Goal: Information Seeking & Learning: Check status

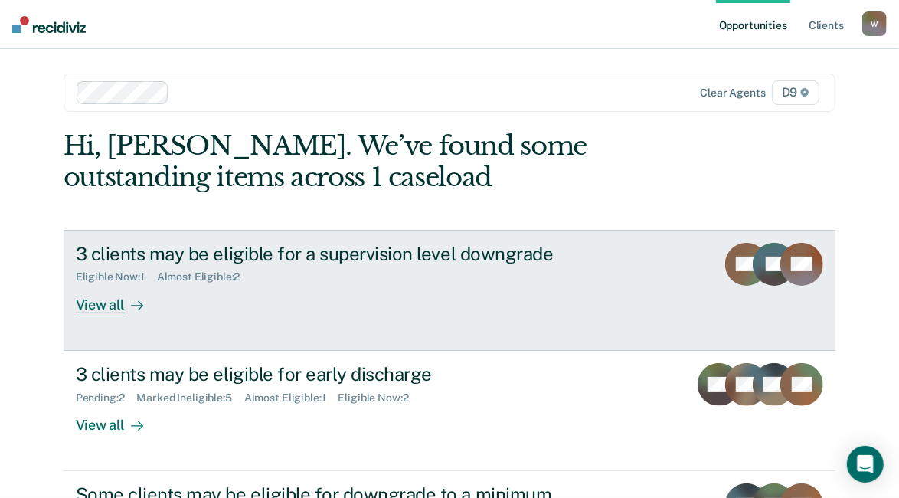
click at [104, 305] on div "View all" at bounding box center [119, 298] width 86 height 30
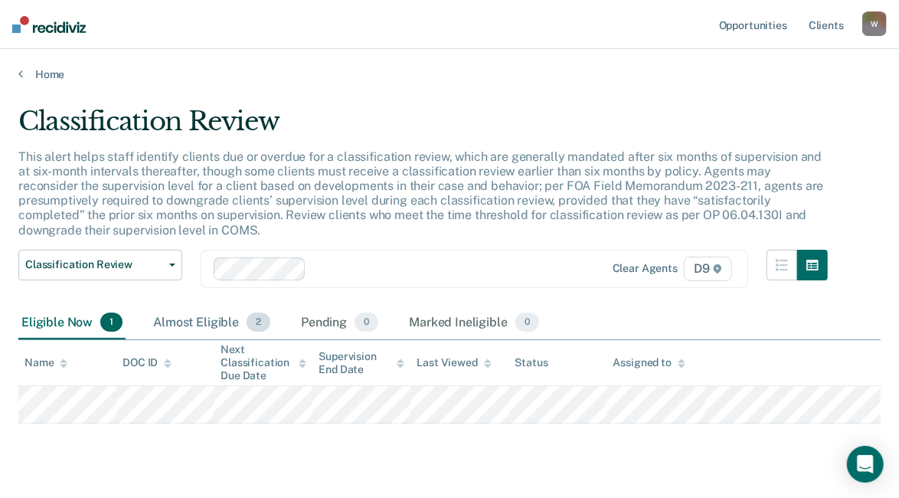
click at [184, 322] on div "Almost Eligible 2" at bounding box center [211, 323] width 123 height 34
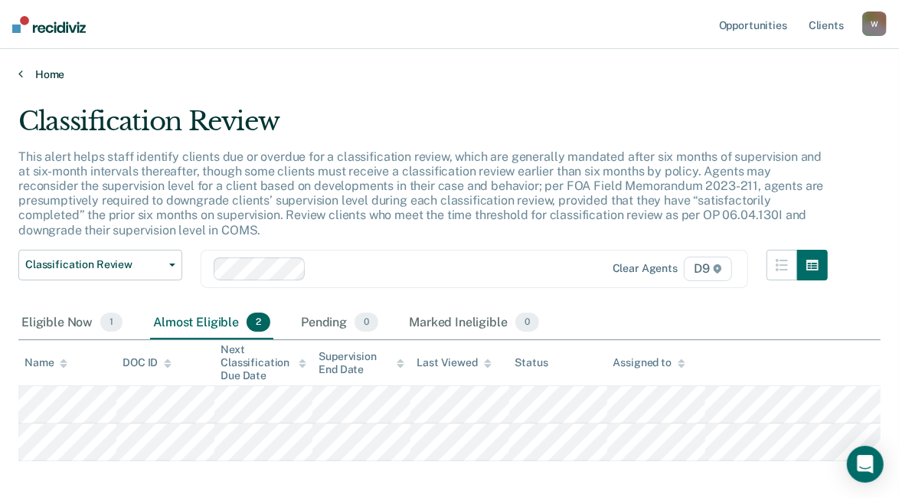
click at [21, 71] on icon at bounding box center [20, 73] width 5 height 12
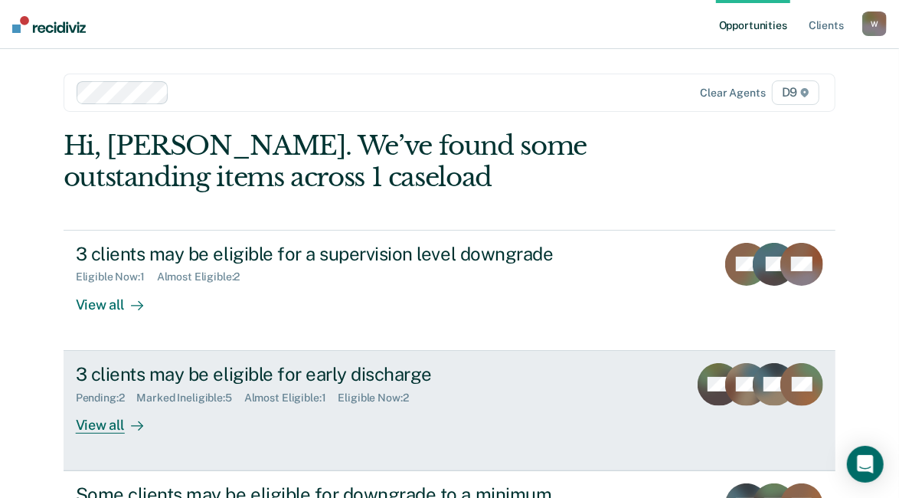
click at [108, 429] on div "View all" at bounding box center [119, 418] width 86 height 30
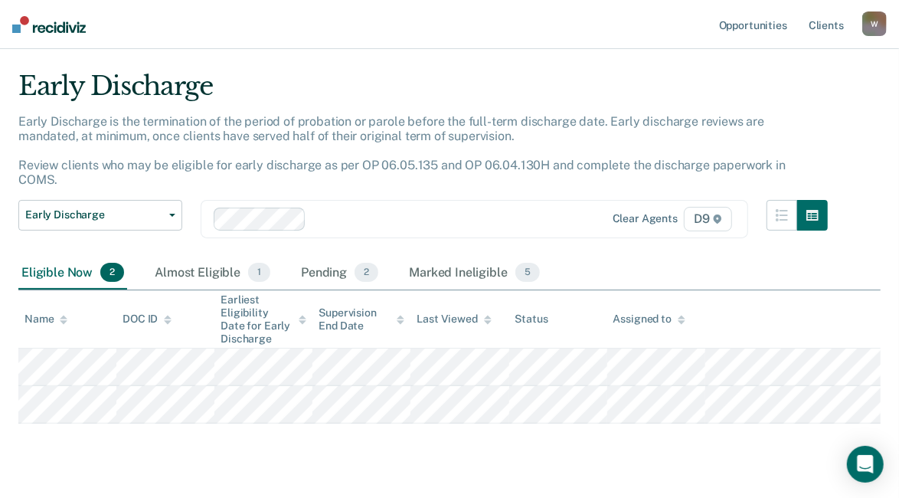
scroll to position [54, 0]
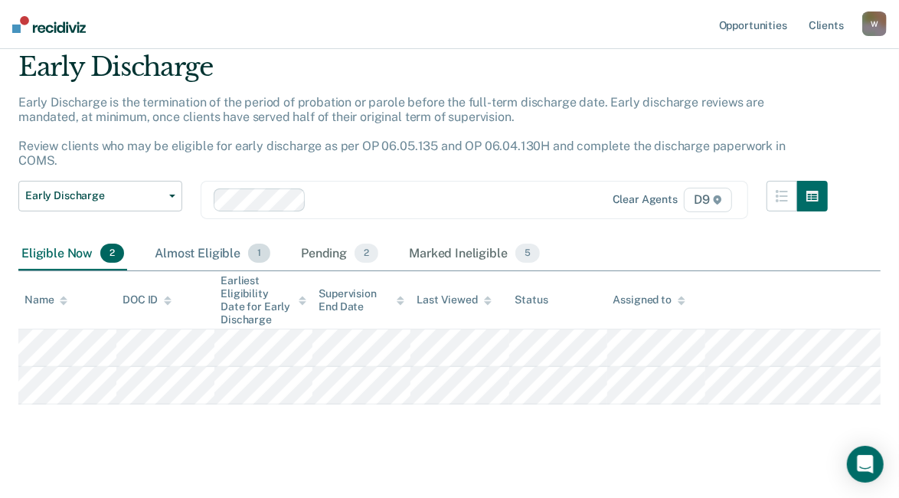
click at [172, 237] on div "Almost Eligible 1" at bounding box center [213, 254] width 122 height 34
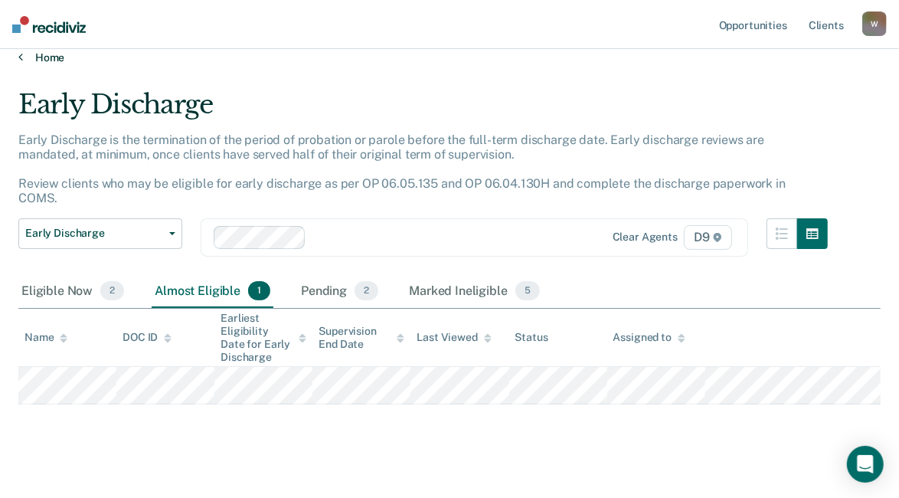
click at [21, 57] on icon at bounding box center [20, 57] width 5 height 12
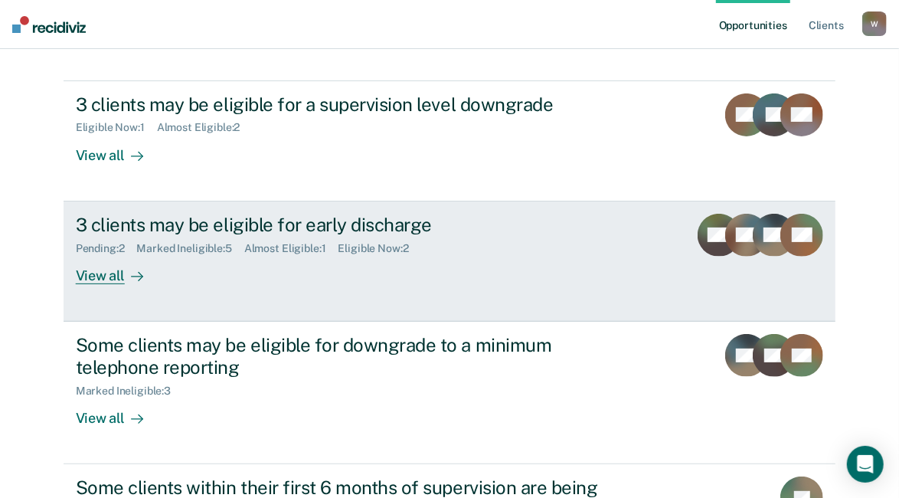
scroll to position [153, 0]
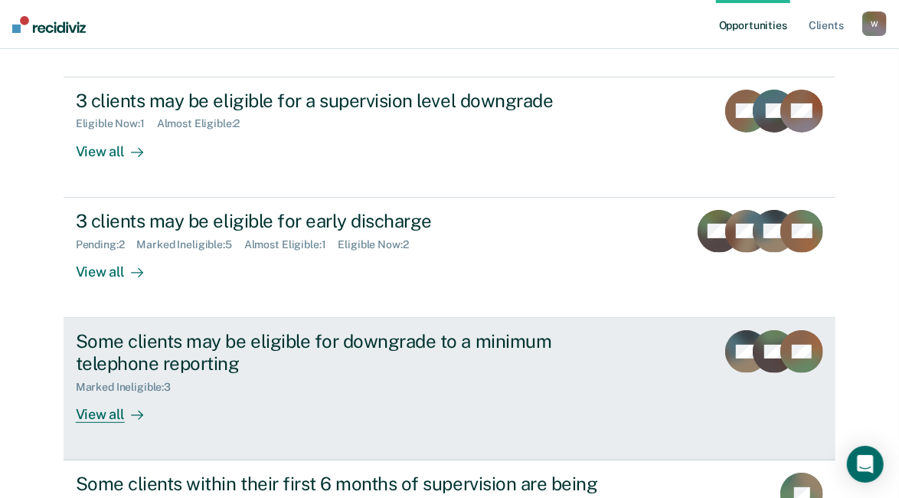
click at [84, 413] on div "View all" at bounding box center [119, 408] width 86 height 30
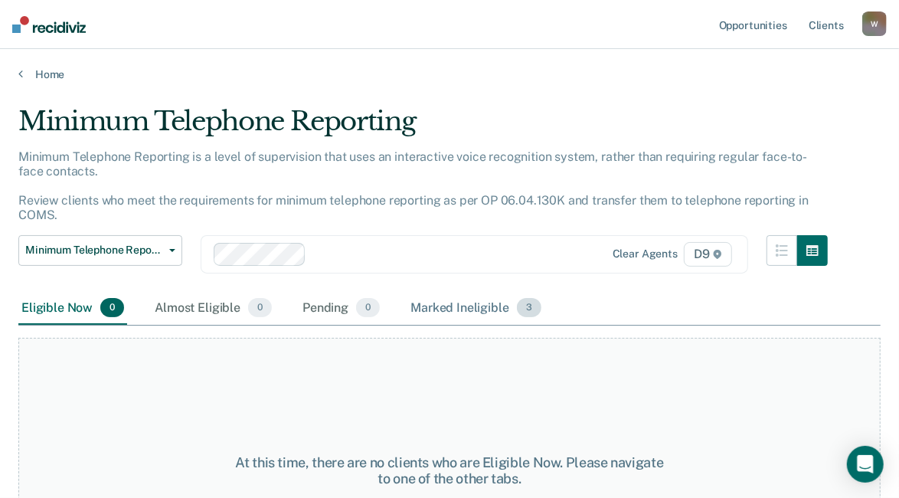
click at [479, 307] on div "Marked Ineligible 3" at bounding box center [475, 309] width 137 height 34
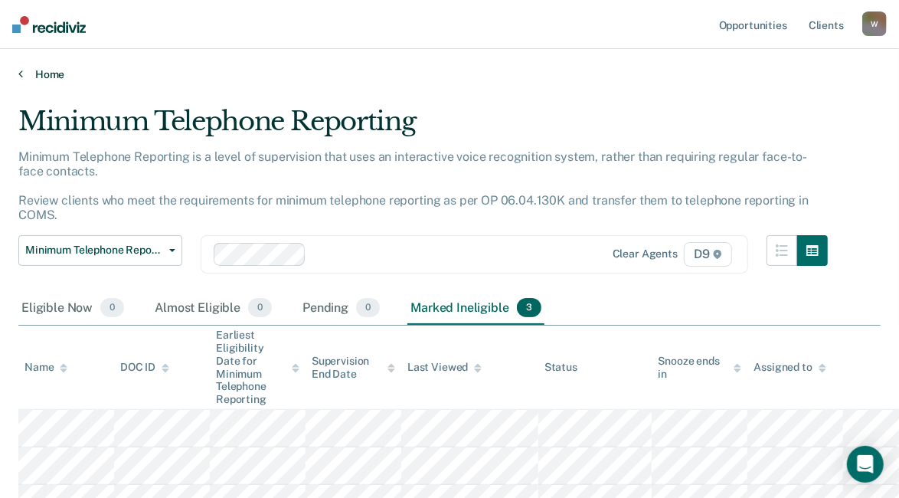
click at [23, 73] on link "Home" at bounding box center [449, 74] width 862 height 14
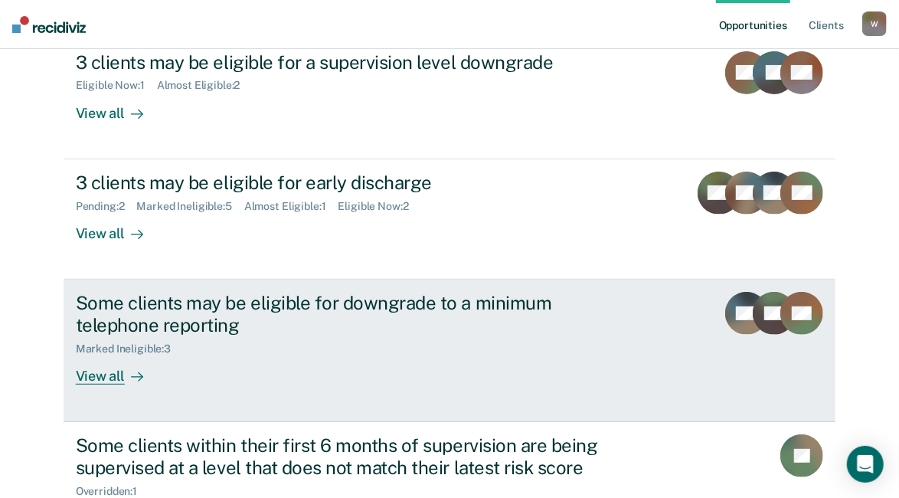
scroll to position [230, 0]
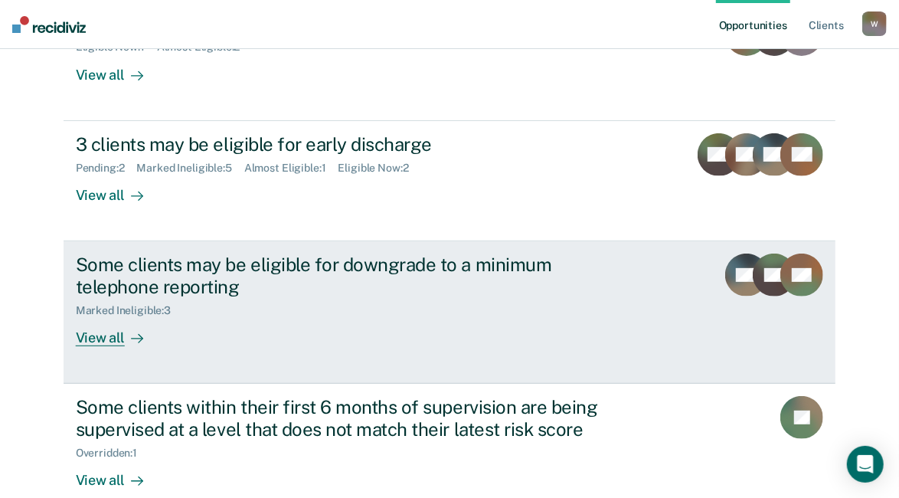
click at [100, 338] on div "View all" at bounding box center [119, 331] width 86 height 30
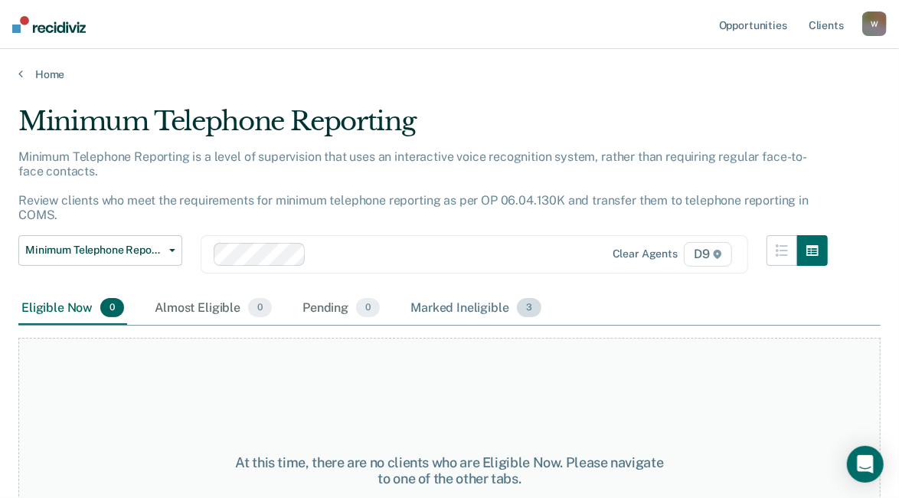
click at [465, 307] on div "Marked Ineligible 3" at bounding box center [475, 309] width 137 height 34
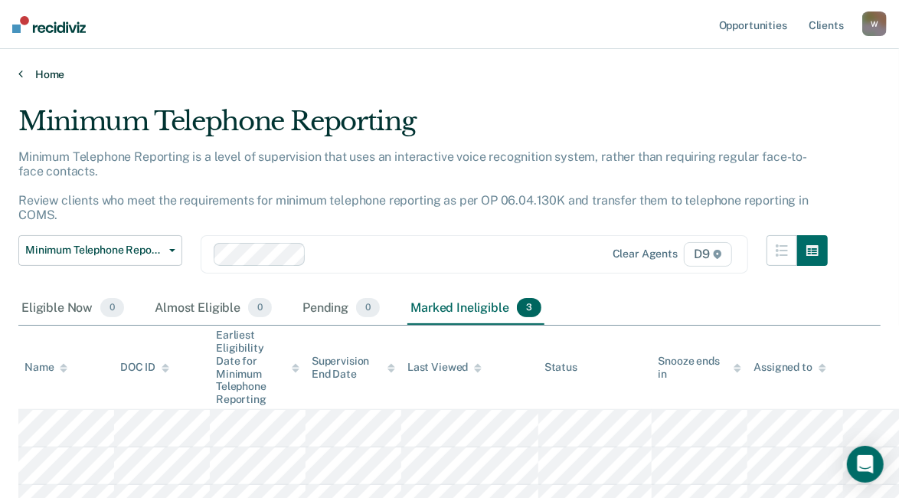
click at [24, 74] on link "Home" at bounding box center [449, 74] width 862 height 14
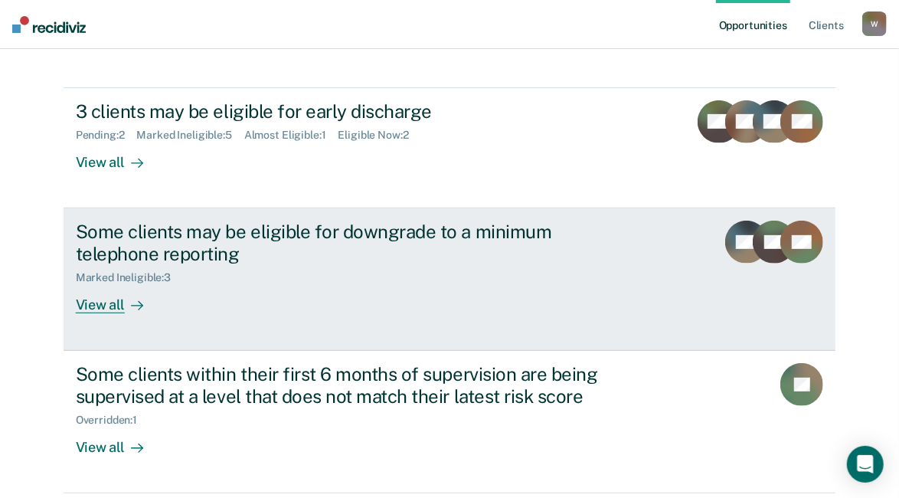
scroll to position [230, 0]
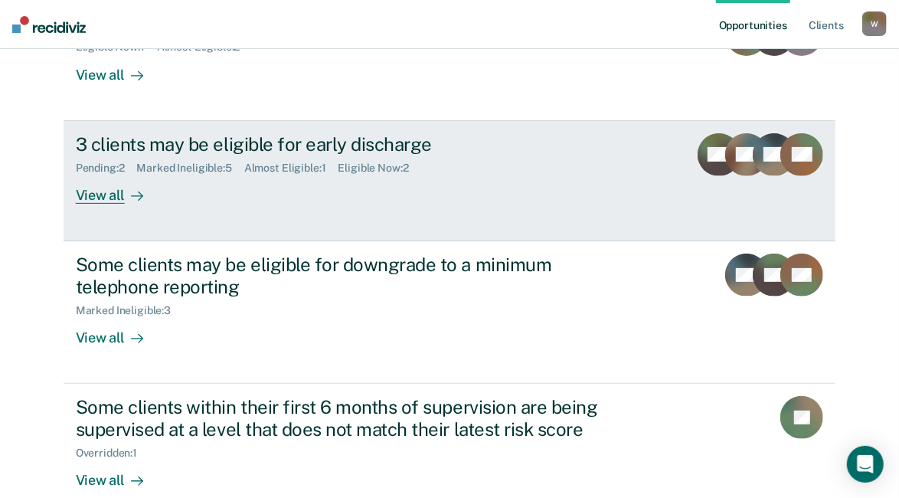
click at [90, 192] on div "View all" at bounding box center [119, 189] width 86 height 30
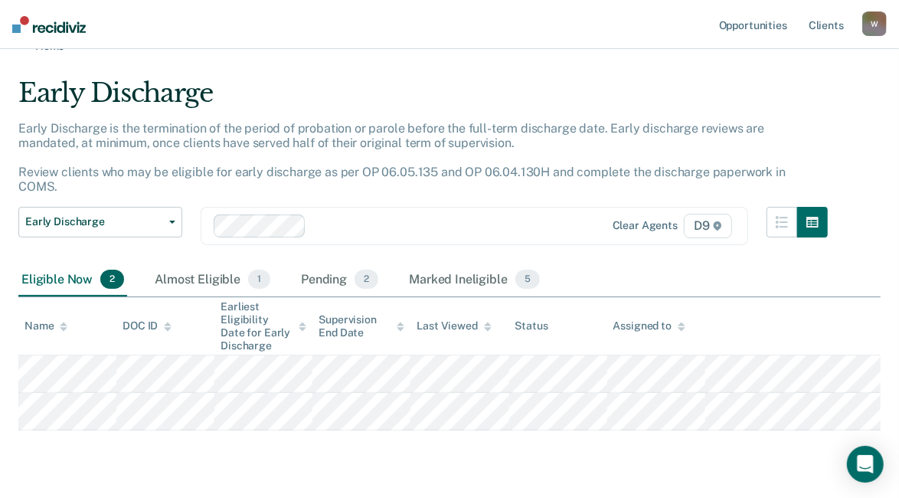
scroll to position [54, 0]
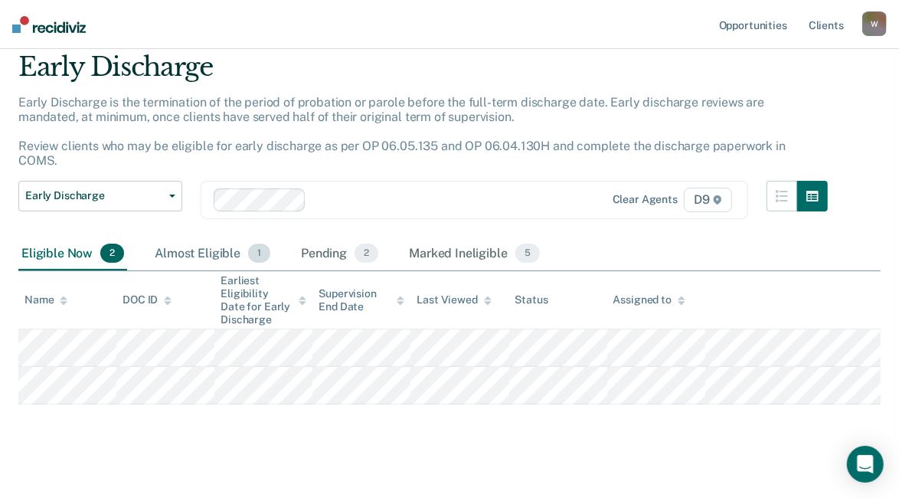
click at [210, 237] on div "Almost Eligible 1" at bounding box center [213, 254] width 122 height 34
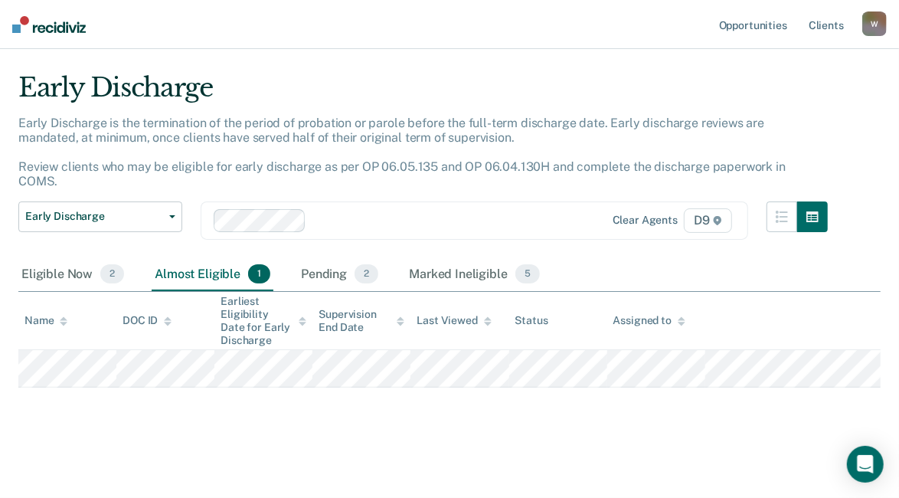
scroll to position [17, 0]
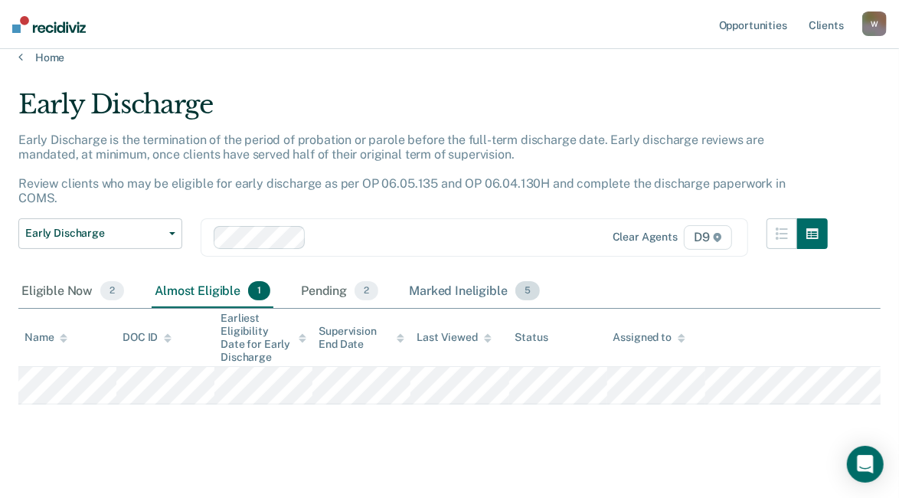
click at [444, 277] on div "Marked Ineligible 5" at bounding box center [474, 292] width 137 height 34
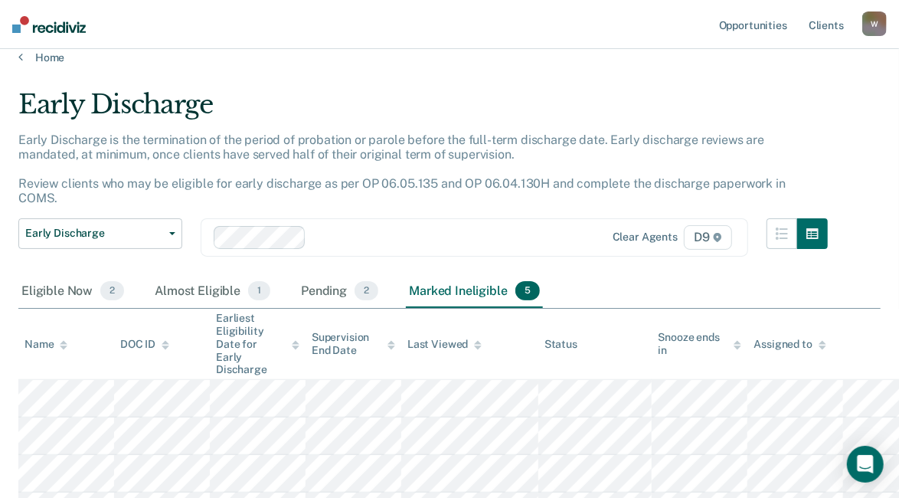
scroll to position [167, 0]
